Goal: Task Accomplishment & Management: Manage account settings

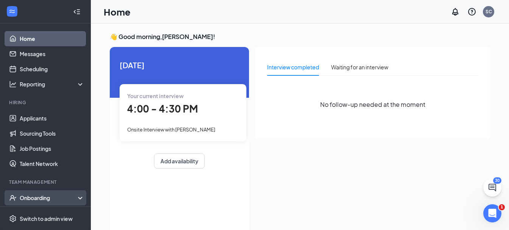
click at [55, 196] on div "Onboarding" at bounding box center [49, 198] width 58 height 8
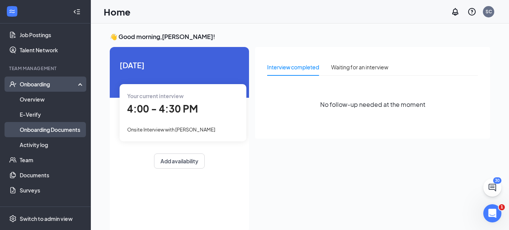
click at [50, 129] on link "Onboarding Documents" at bounding box center [52, 129] width 65 height 15
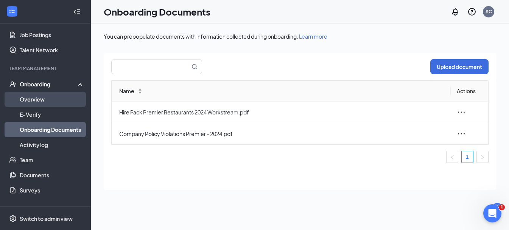
click at [59, 95] on link "Overview" at bounding box center [52, 99] width 65 height 15
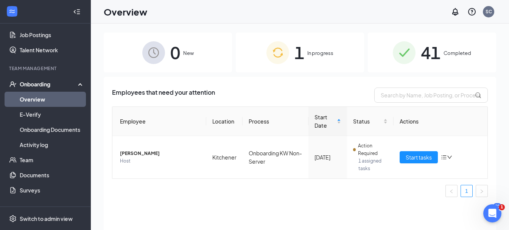
click at [428, 58] on span "41" at bounding box center [431, 52] width 20 height 26
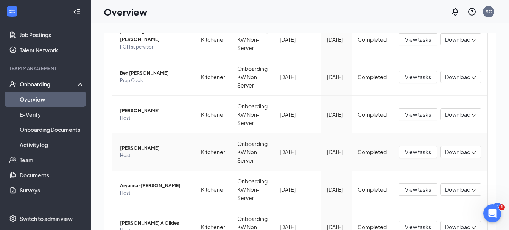
scroll to position [307, 0]
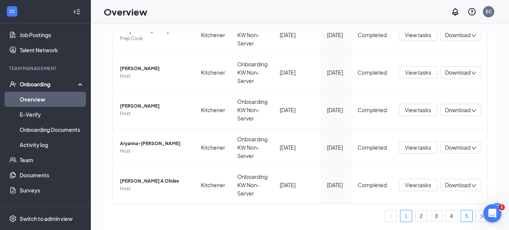
click at [462, 216] on link "5" at bounding box center [466, 215] width 11 height 11
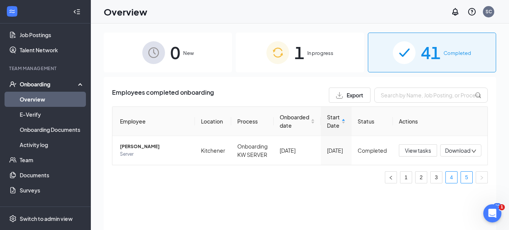
click at [453, 179] on link "4" at bounding box center [451, 176] width 11 height 11
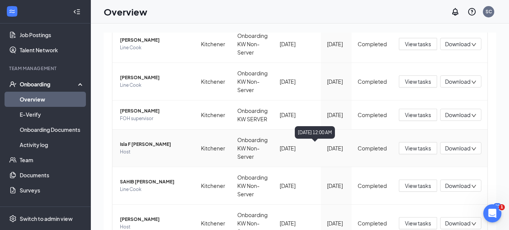
scroll to position [139, 0]
